Goal: Transaction & Acquisition: Purchase product/service

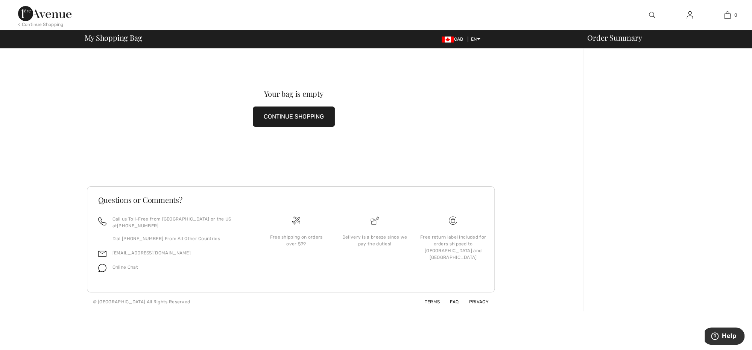
click at [263, 118] on button "CONTINUE SHOPPING" at bounding box center [294, 116] width 82 height 20
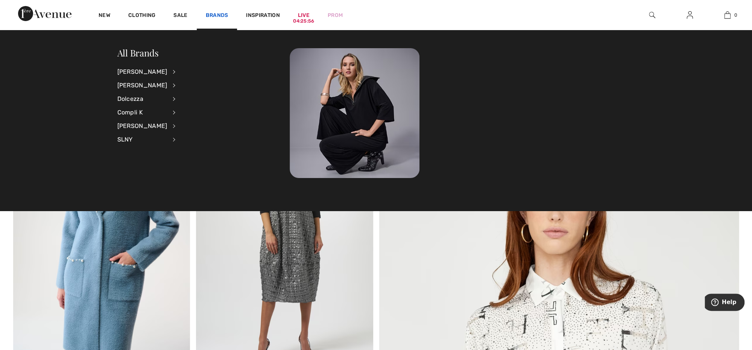
click at [219, 17] on link "Brands" at bounding box center [217, 16] width 23 height 8
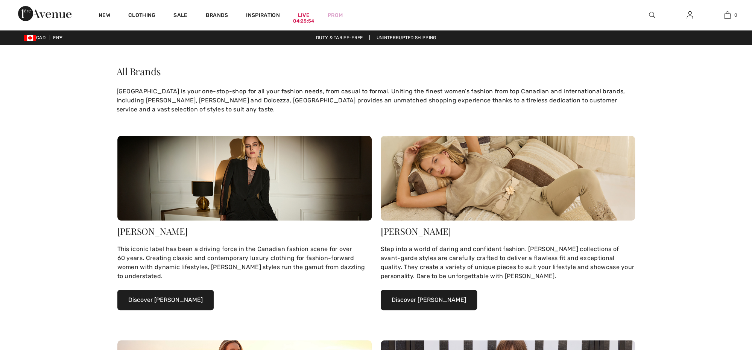
click at [219, 17] on link "Brands" at bounding box center [217, 16] width 23 height 8
click at [217, 14] on link "Brands" at bounding box center [217, 16] width 23 height 8
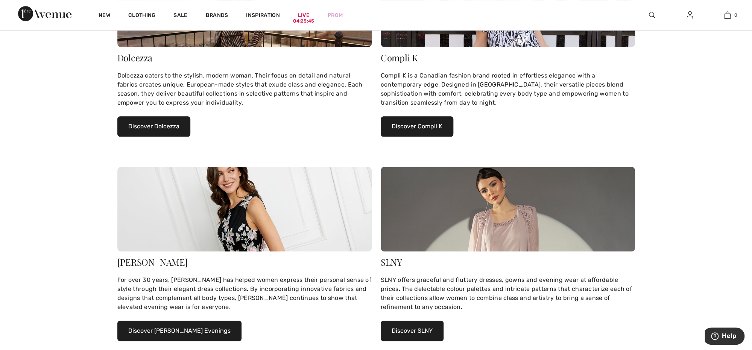
scroll to position [407, 0]
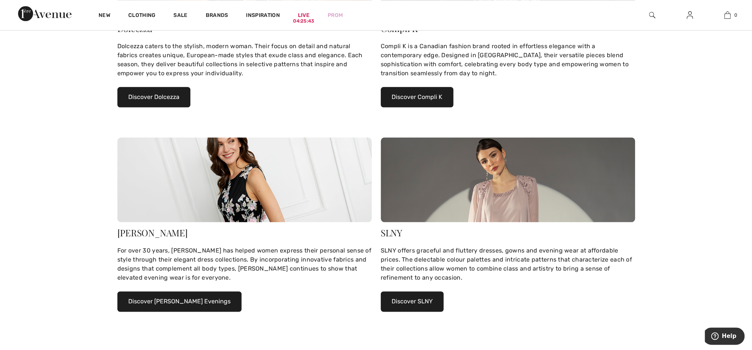
click at [164, 296] on button "Discover [PERSON_NAME] Evenings" at bounding box center [179, 301] width 124 height 20
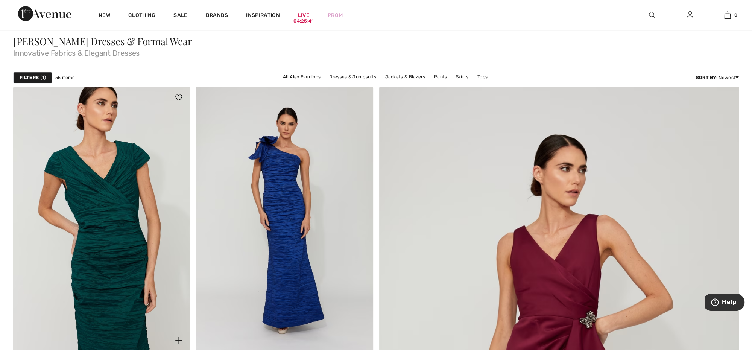
scroll to position [278, 0]
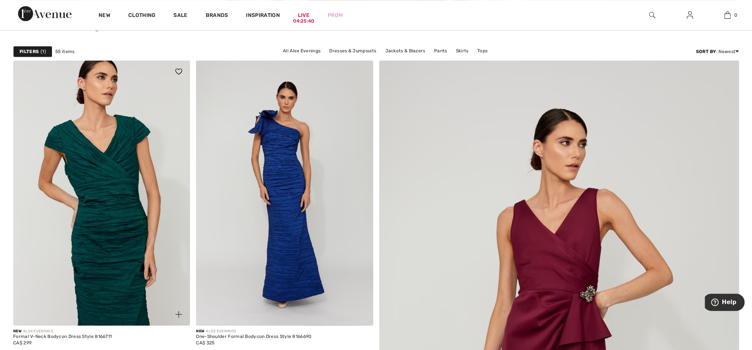
click at [99, 261] on img at bounding box center [101, 192] width 177 height 265
